Goal: Information Seeking & Learning: Understand process/instructions

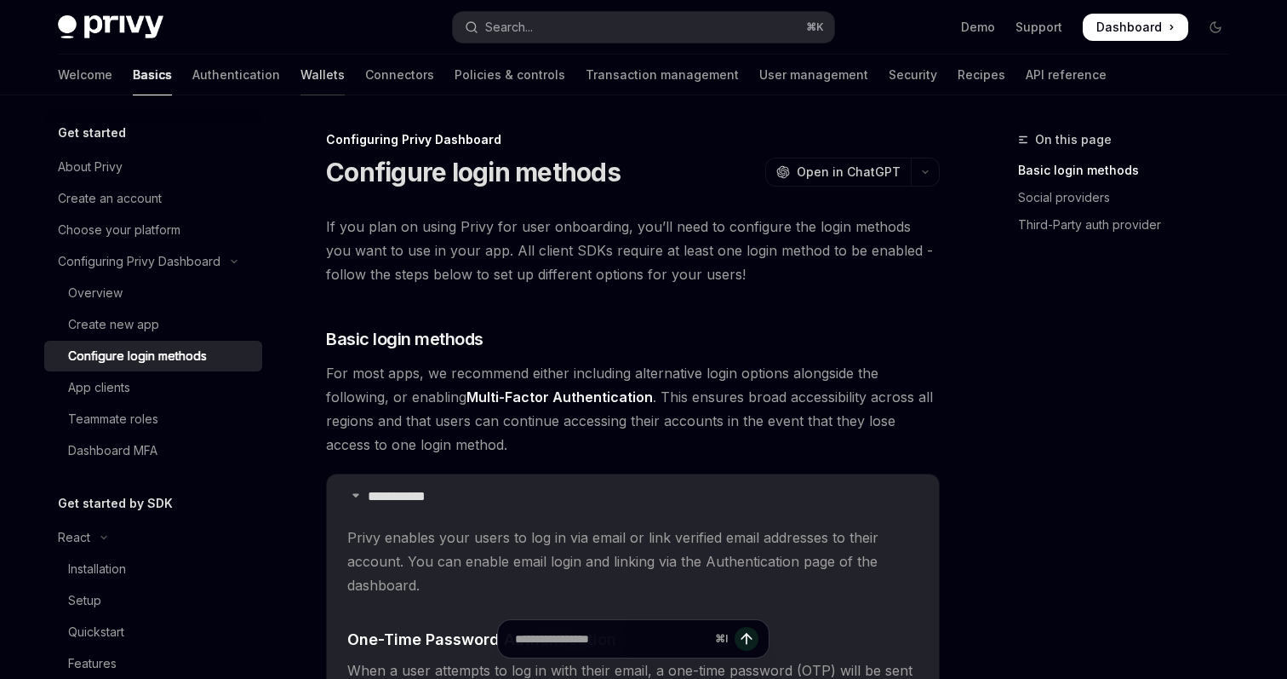
click at [301, 82] on link "Wallets" at bounding box center [323, 74] width 44 height 41
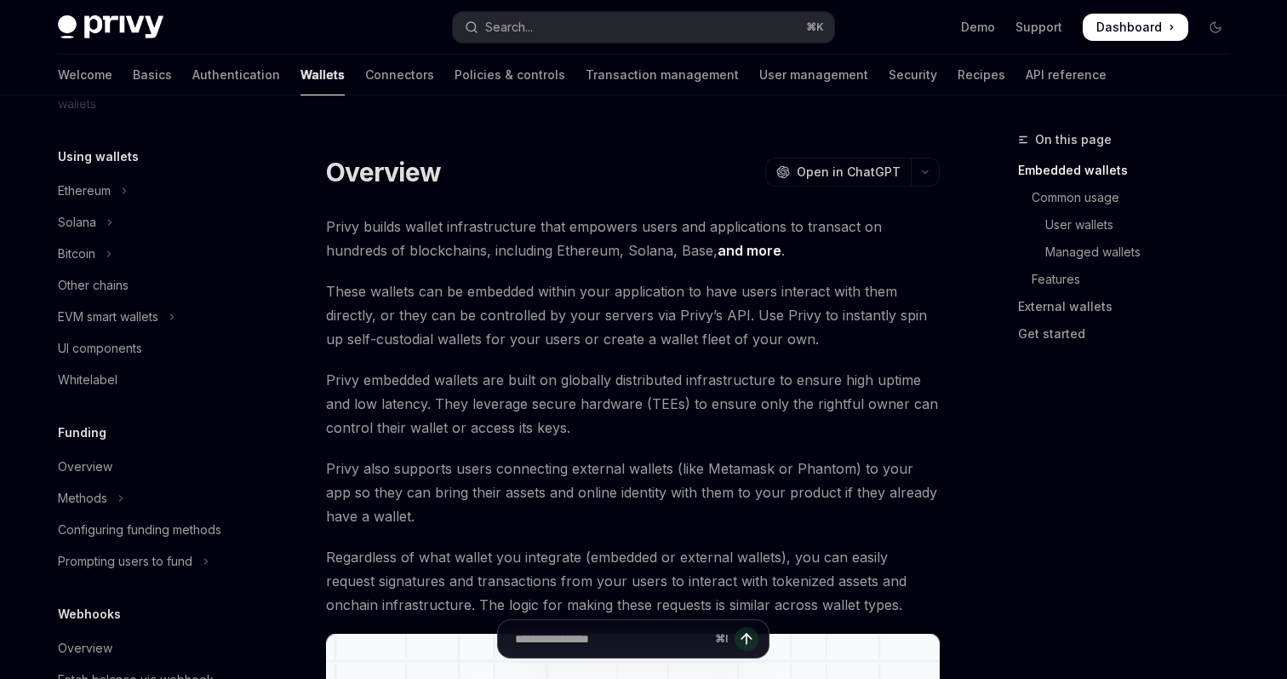
scroll to position [402, 0]
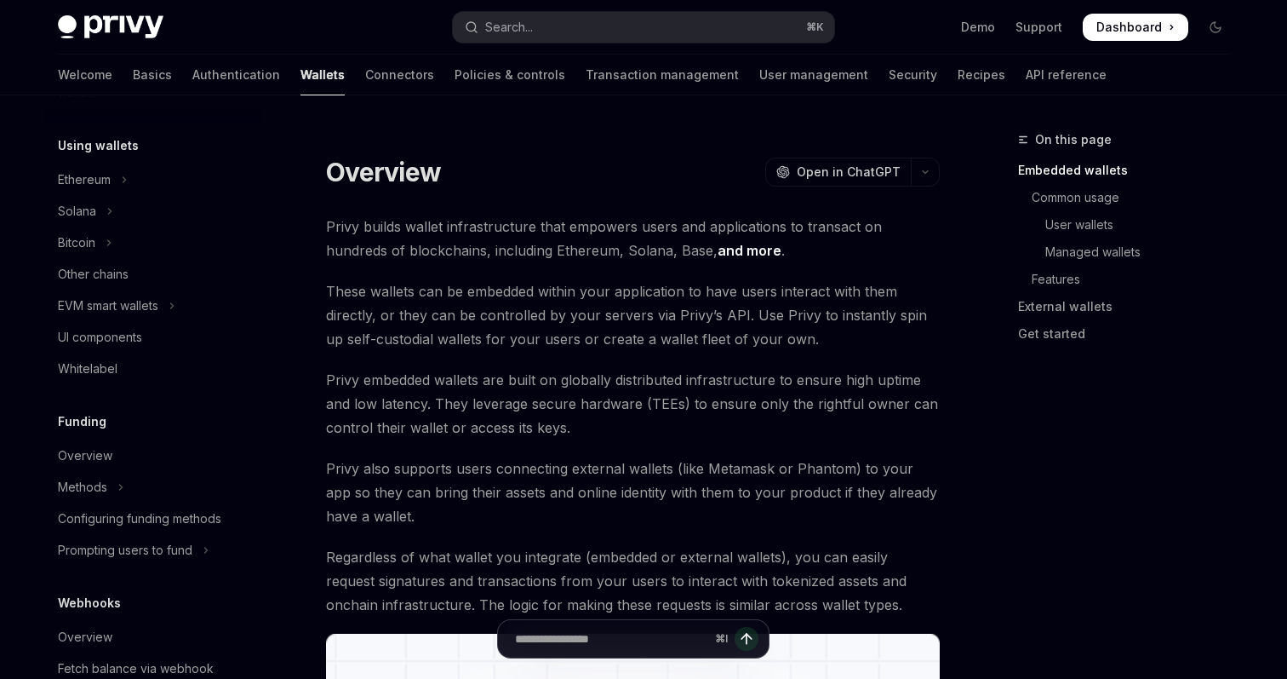
click at [158, 160] on div "Using wallets Ethereum Solana Bitcoin Other chains EVM smart wallets UI compone…" at bounding box center [153, 259] width 218 height 249
click at [160, 176] on button "Ethereum" at bounding box center [153, 179] width 218 height 31
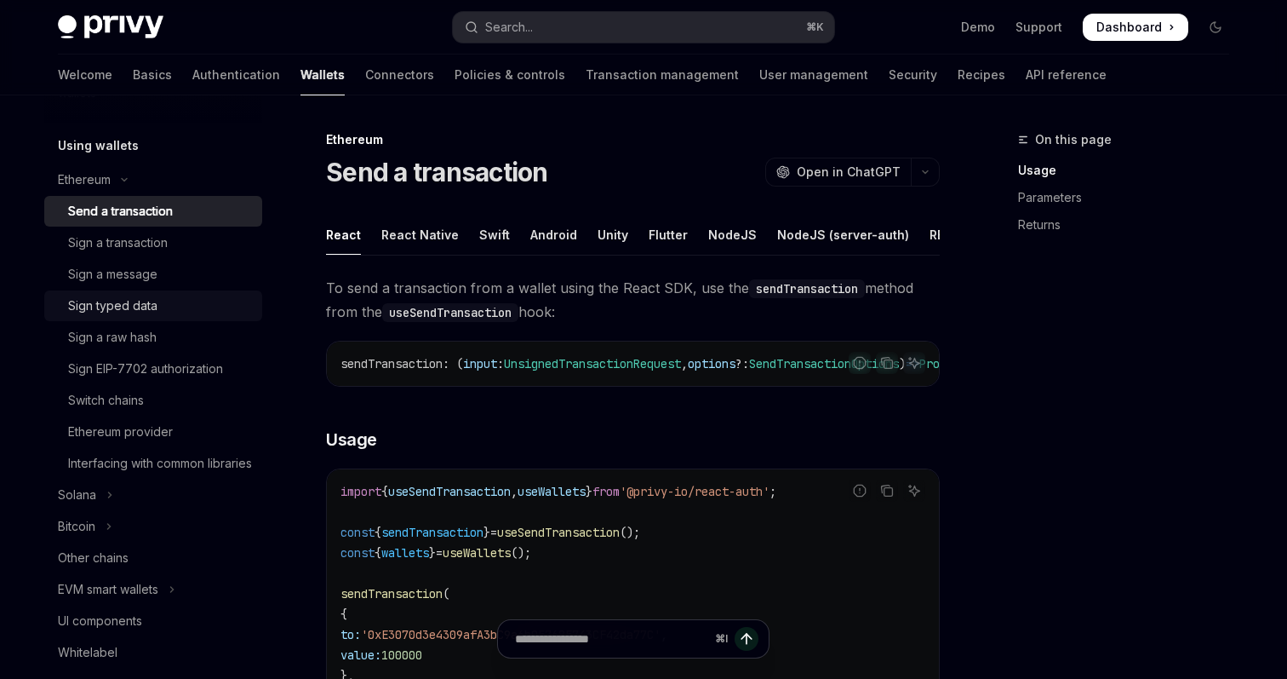
click at [155, 307] on div "Sign typed data" at bounding box center [112, 305] width 89 height 20
type textarea "*"
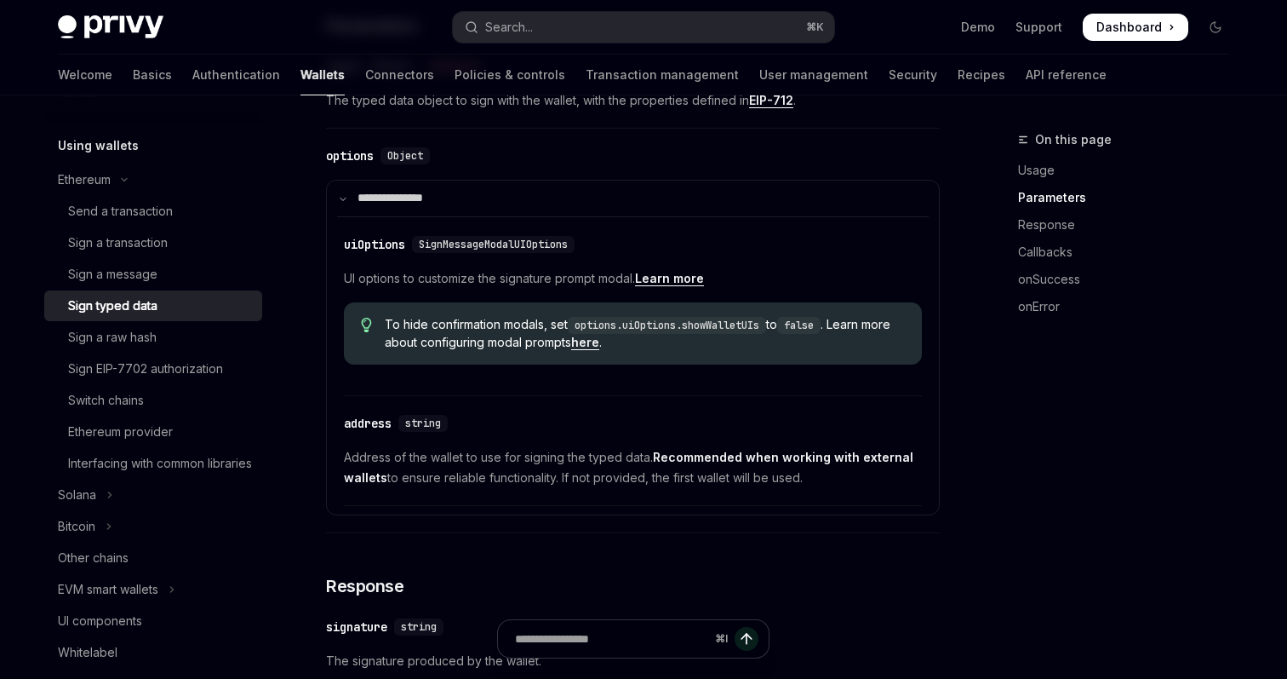
scroll to position [685, 0]
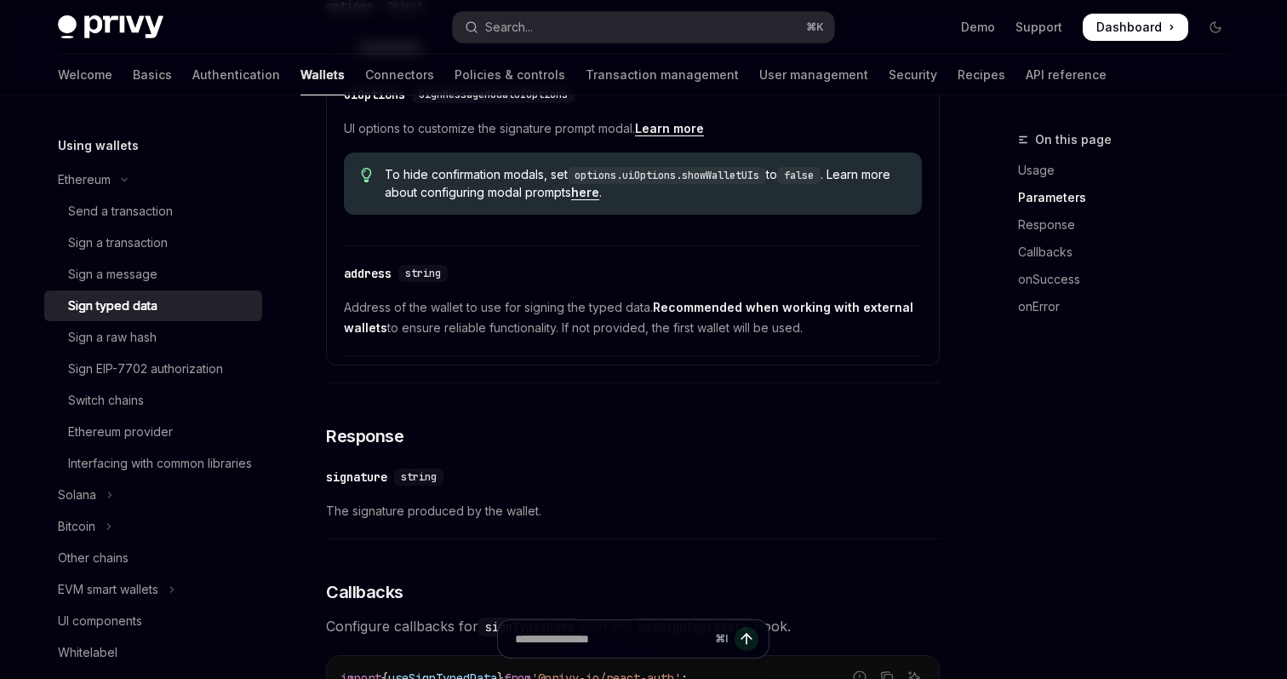
click at [763, 215] on div "To hide confirmation modals, set options.uiOptions.showWalletUIs to false . Lea…" at bounding box center [633, 183] width 578 height 62
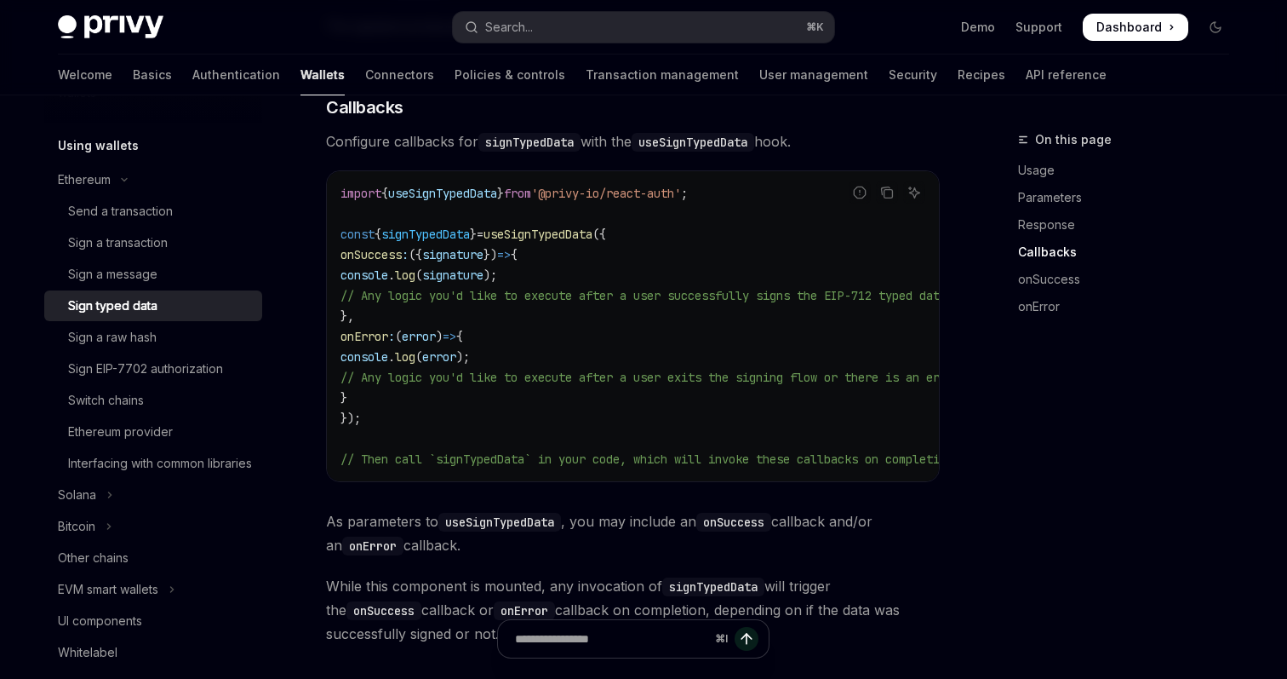
scroll to position [1321, 0]
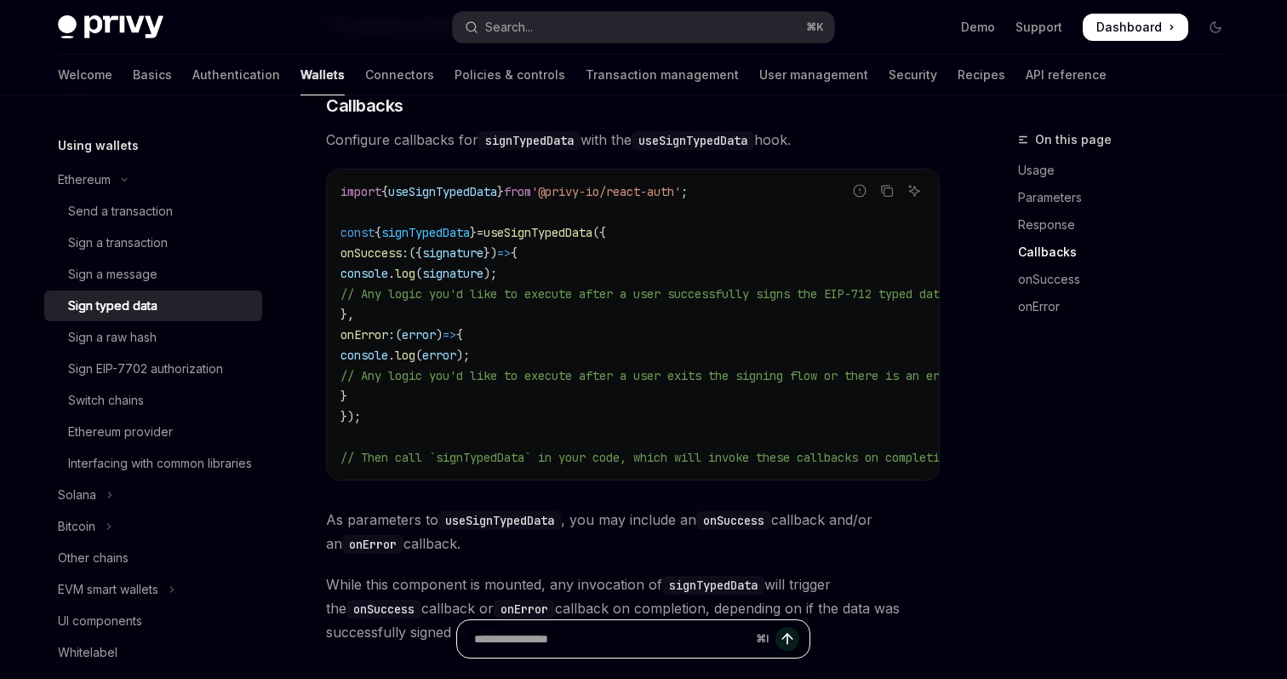
click at [561, 636] on input "Ask a question..." at bounding box center [611, 638] width 275 height 37
